Goal: Task Accomplishment & Management: Use online tool/utility

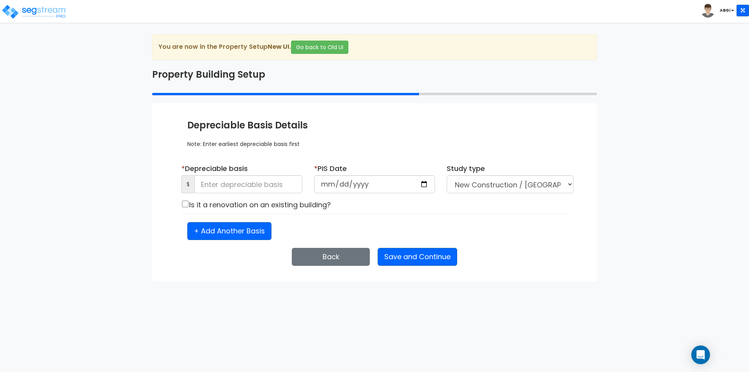
select select "NEW"
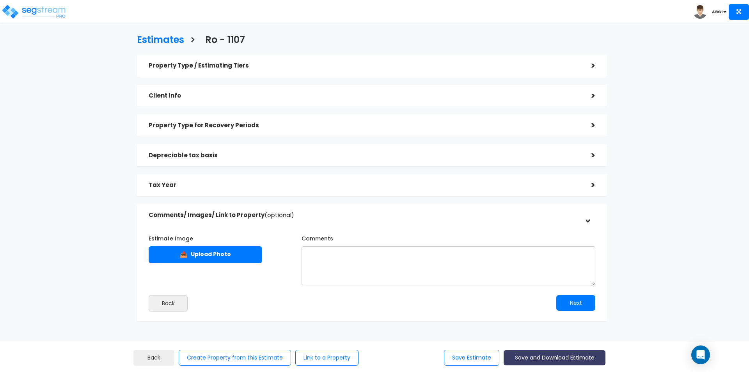
click at [548, 357] on button "Save and Download Estimate" at bounding box center [555, 357] width 102 height 15
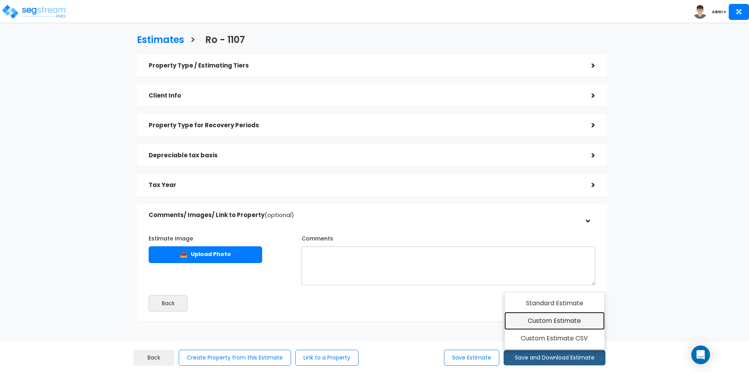
click at [549, 321] on link "Custom Estimate" at bounding box center [554, 321] width 100 height 18
